Goal: Navigation & Orientation: Find specific page/section

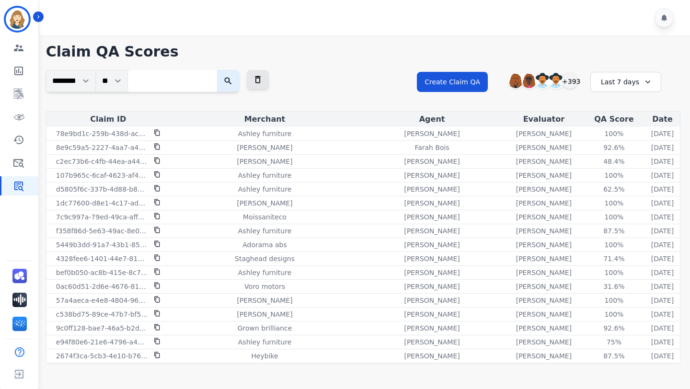
click at [151, 88] on input "search" at bounding box center [172, 81] width 89 height 22
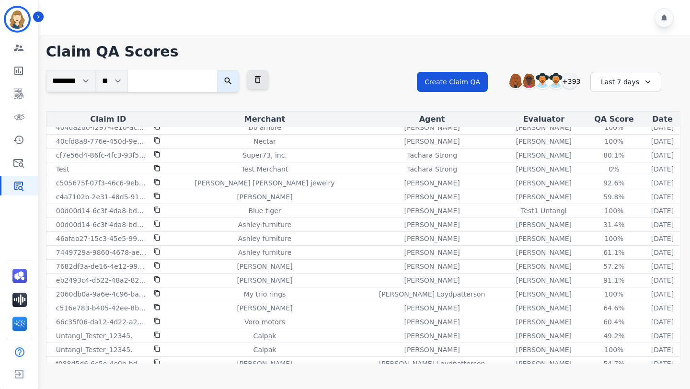
scroll to position [730, 0]
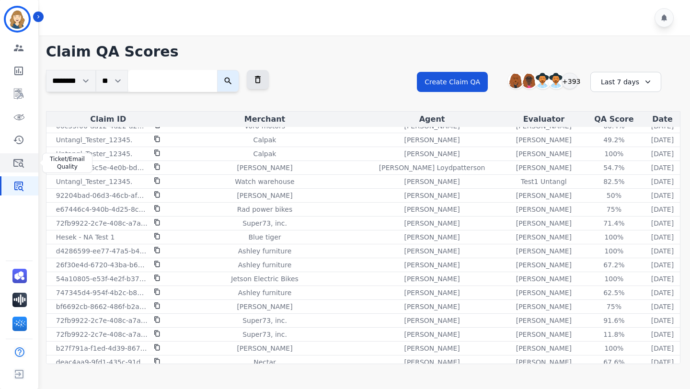
click at [22, 165] on icon "Sidebar" at bounding box center [18, 163] width 11 height 9
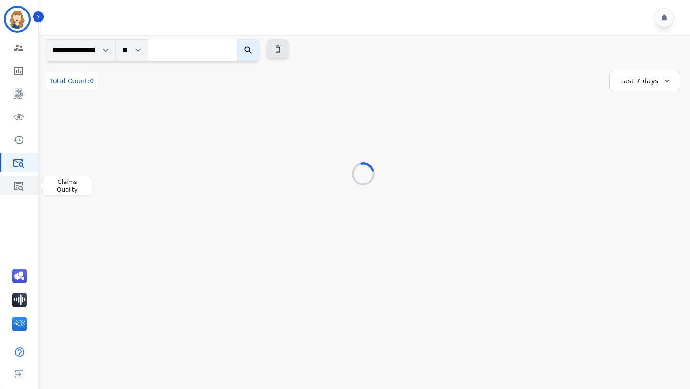
click at [17, 186] on icon "Sidebar" at bounding box center [18, 187] width 9 height 10
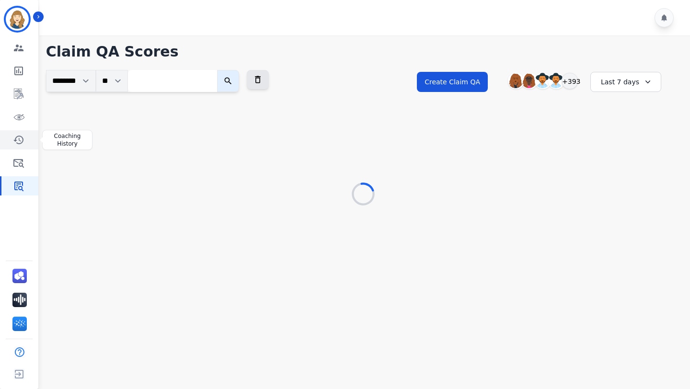
click at [17, 147] on link "Sidebar" at bounding box center [19, 139] width 37 height 19
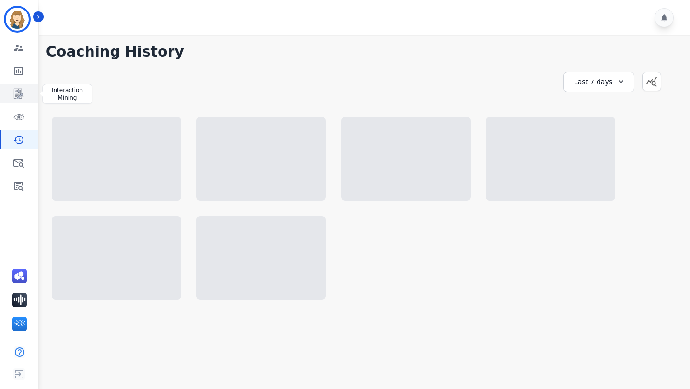
click at [24, 88] on icon "Sidebar" at bounding box center [19, 94] width 12 height 12
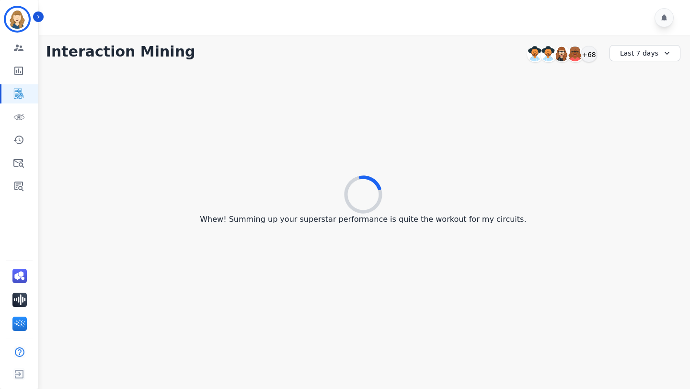
click at [7, 198] on div "[PERSON_NAME] ID: [PERSON_NAME] Engagement Team Metrics Interaction Mining Virt…" at bounding box center [19, 194] width 38 height 389
click at [21, 187] on icon "Sidebar" at bounding box center [18, 187] width 9 height 10
